Goal: Task Accomplishment & Management: Manage account settings

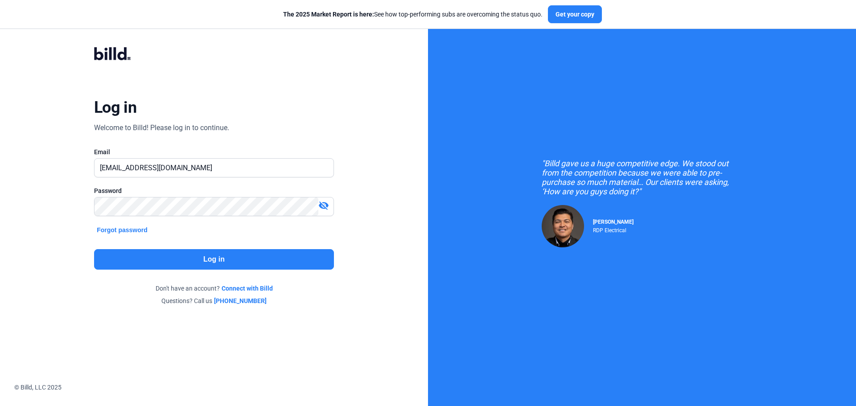
click at [214, 260] on button "Log in" at bounding box center [214, 259] width 240 height 21
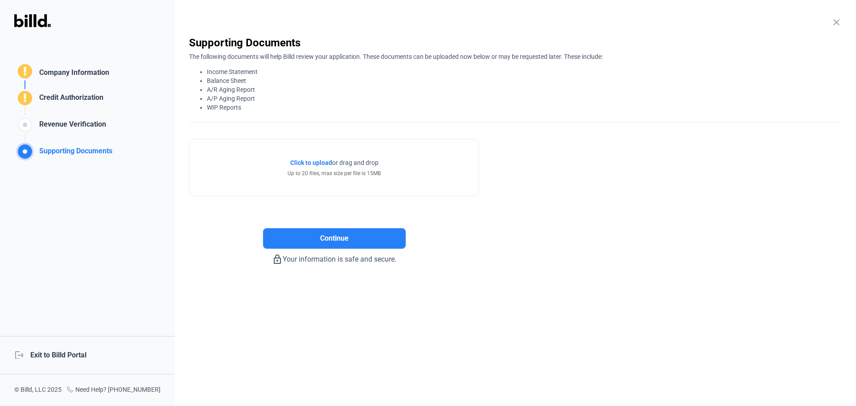
click at [73, 355] on div "logout Exit to Billd Portal" at bounding box center [87, 355] width 175 height 38
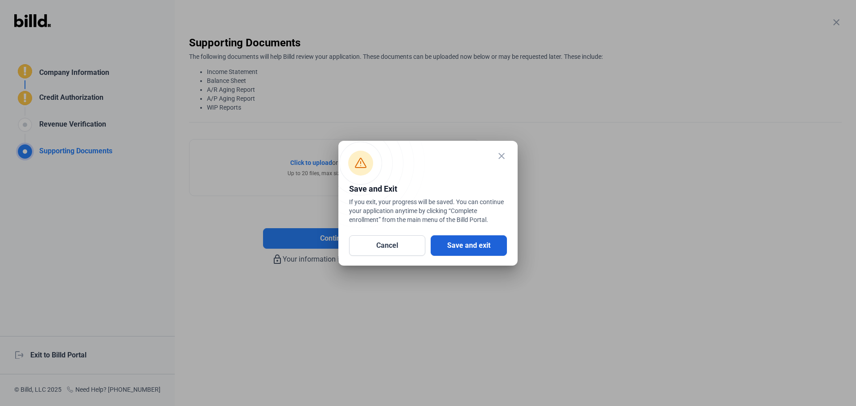
click at [487, 240] on button "Save and exit" at bounding box center [469, 246] width 76 height 21
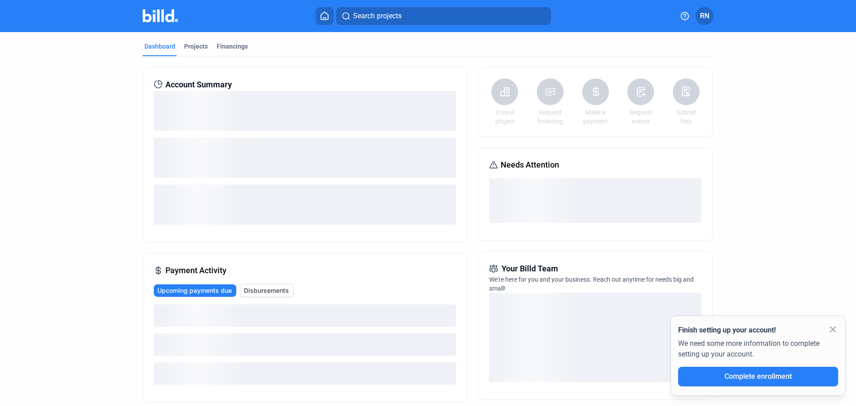
click at [706, 20] on span "RN" at bounding box center [704, 16] width 9 height 11
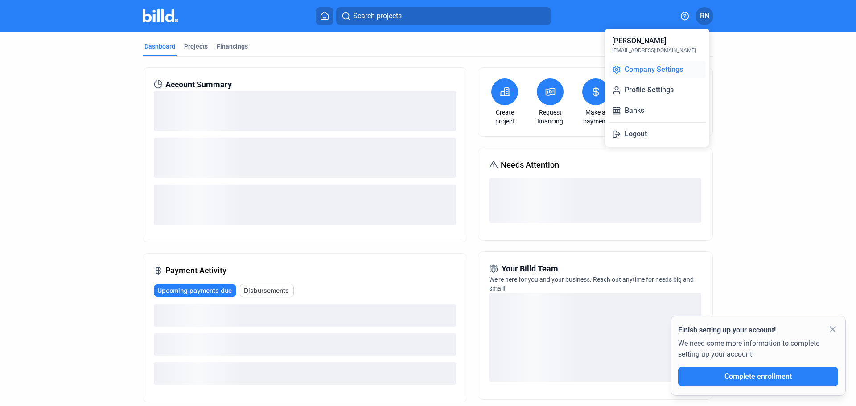
click at [656, 72] on button "Company Settings" at bounding box center [657, 70] width 97 height 18
